Goal: Entertainment & Leisure: Consume media (video, audio)

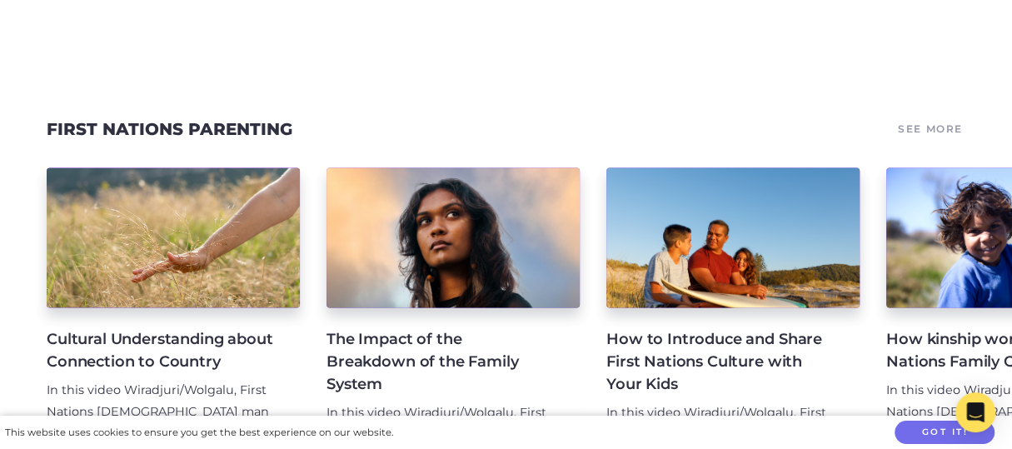
scroll to position [1749, 0]
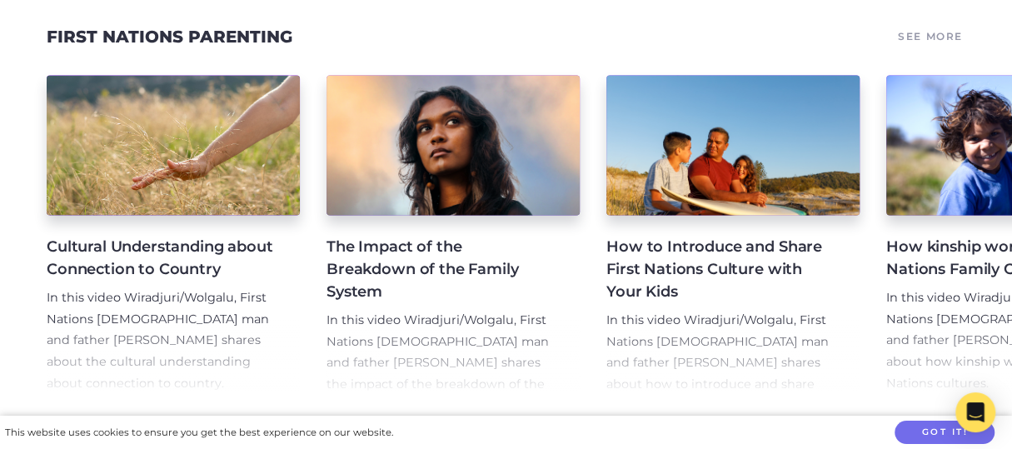
click at [452, 235] on h4 "The Impact of the Breakdown of the Family System" at bounding box center [439, 268] width 226 height 67
